Goal: Task Accomplishment & Management: Manage account settings

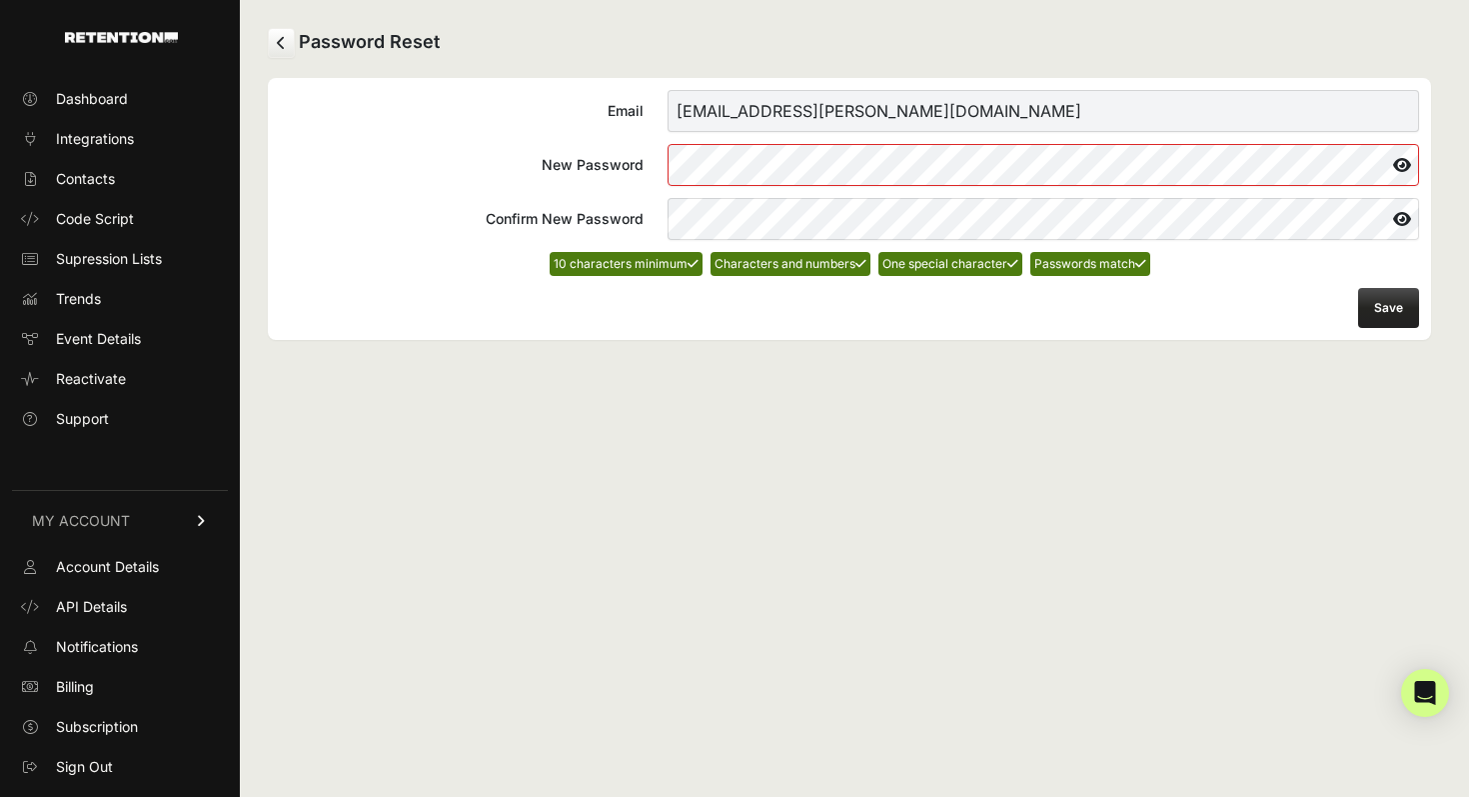
click at [1391, 303] on button "Save" at bounding box center [1388, 308] width 61 height 40
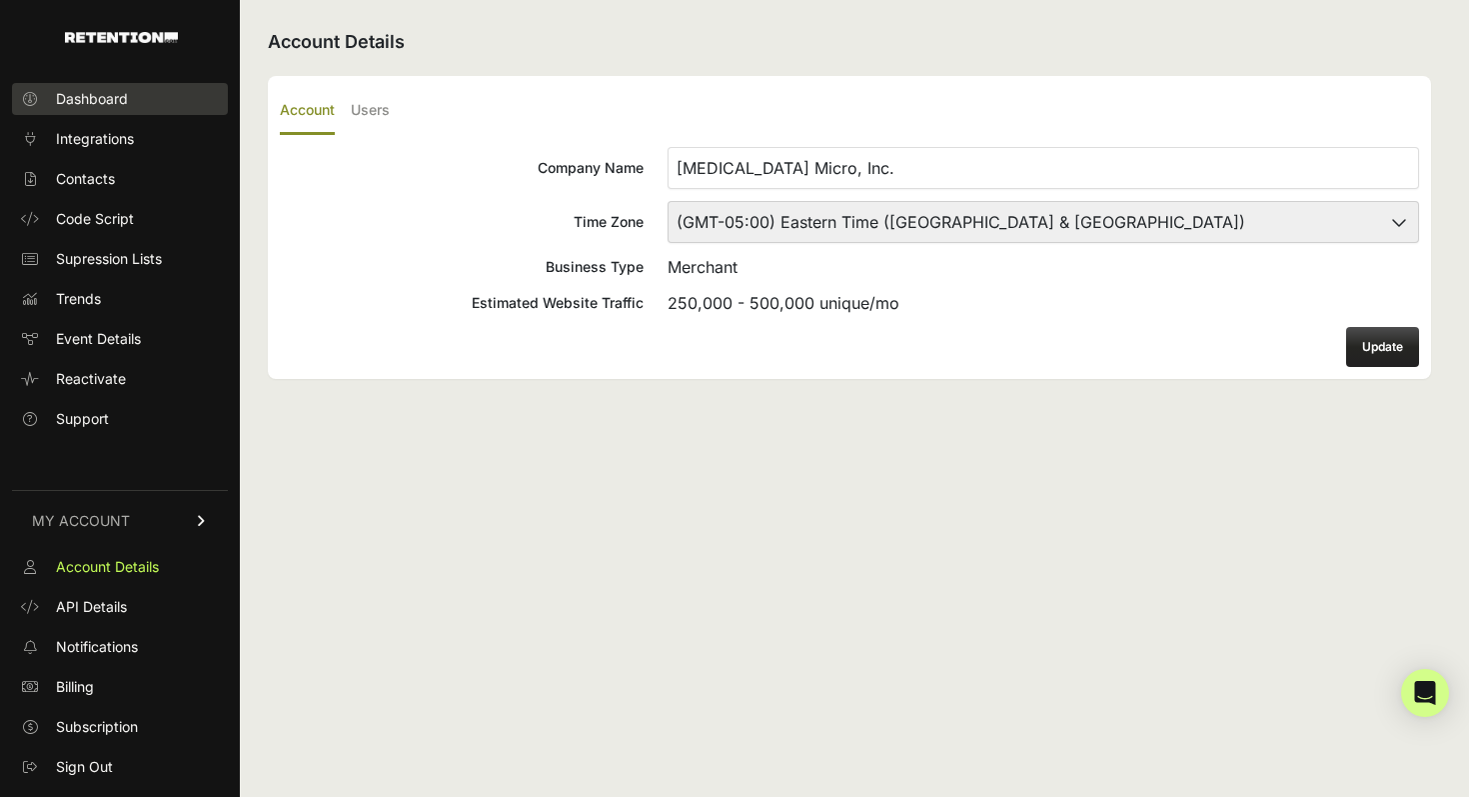
click at [85, 106] on span "Dashboard" at bounding box center [92, 99] width 72 height 20
